Goal: Task Accomplishment & Management: Manage account settings

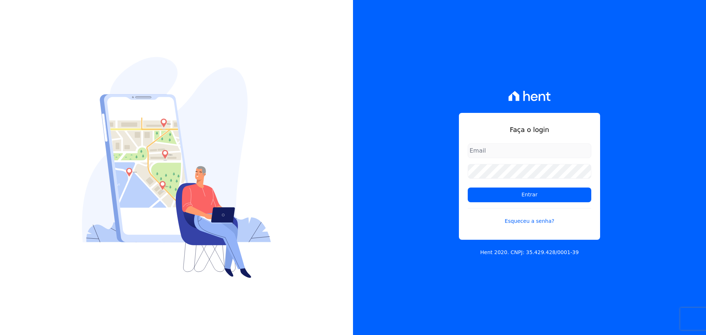
click at [489, 149] on input "email" at bounding box center [528, 150] width 123 height 15
type input "[EMAIL_ADDRESS][DOMAIN_NAME]"
click at [534, 202] on form "malvinheiro@hotmail.com Entrar Esqueceu a senha?" at bounding box center [528, 188] width 123 height 90
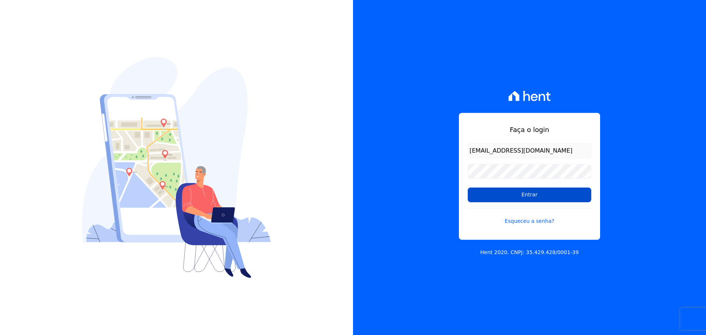
click at [527, 195] on input "Entrar" at bounding box center [528, 194] width 123 height 15
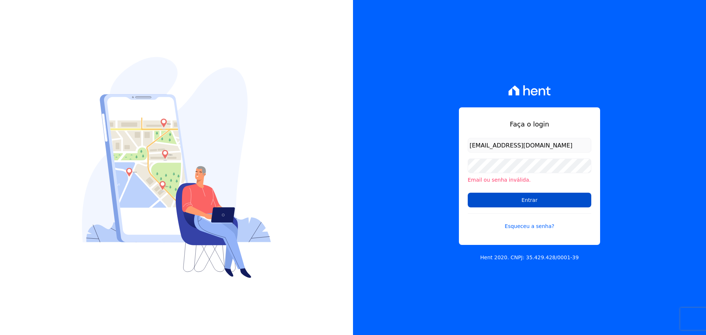
click at [521, 202] on input "Entrar" at bounding box center [528, 200] width 123 height 15
click at [525, 226] on link "Esqueceu a senha?" at bounding box center [528, 221] width 123 height 17
click at [528, 226] on link "Esqueceu a senha?" at bounding box center [528, 221] width 123 height 17
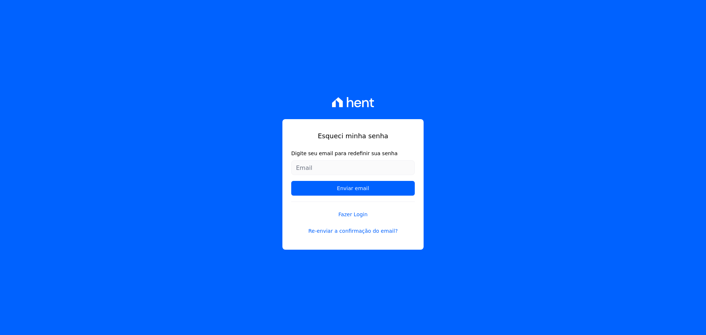
click at [336, 174] on input "Digite seu email para redefinir sua senha" at bounding box center [352, 167] width 123 height 15
type input "[EMAIL_ADDRESS][DOMAIN_NAME]"
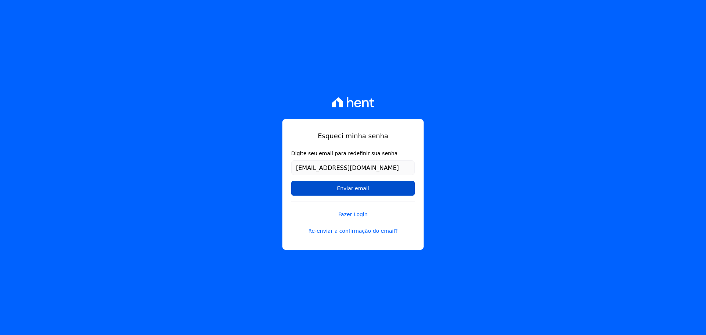
click at [354, 189] on input "Enviar email" at bounding box center [352, 188] width 123 height 15
click at [355, 188] on input "Enviar email" at bounding box center [352, 188] width 123 height 15
click at [341, 189] on input "Enviar email" at bounding box center [352, 188] width 123 height 15
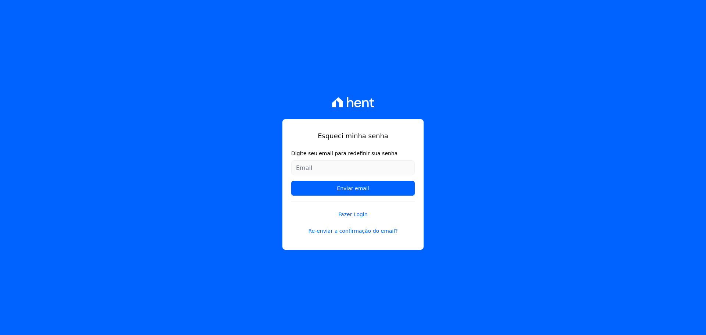
click at [324, 167] on input "Digite seu email para redefinir sua senha" at bounding box center [352, 167] width 123 height 15
type input "malvinheiro@hotmail.com"
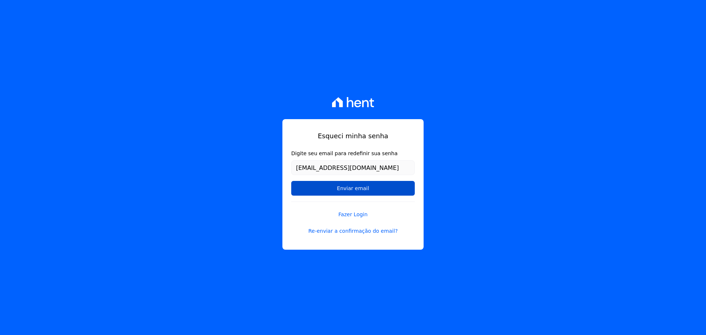
click at [358, 190] on input "Enviar email" at bounding box center [352, 188] width 123 height 15
click at [353, 189] on input "Enviar email" at bounding box center [352, 188] width 123 height 15
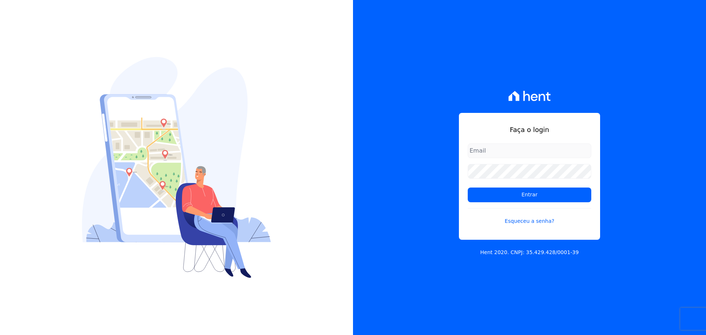
click at [492, 149] on input "email" at bounding box center [528, 150] width 123 height 15
type input "[EMAIL_ADDRESS][DOMAIN_NAME]"
click at [530, 221] on link "Esqueceu a senha?" at bounding box center [528, 216] width 123 height 17
